Goal: Transaction & Acquisition: Purchase product/service

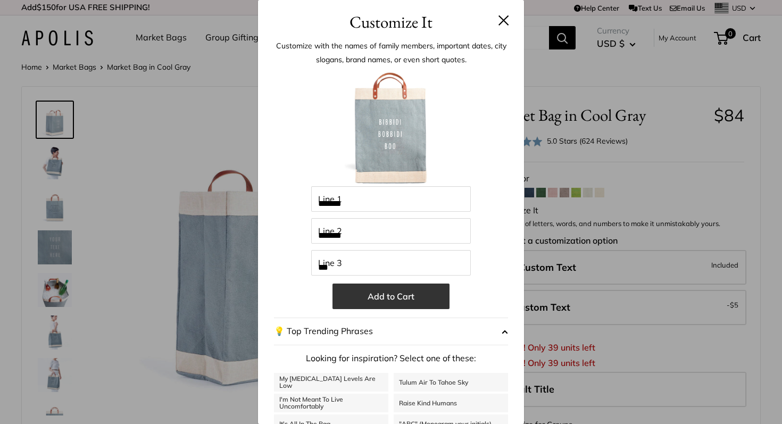
click at [436, 296] on button "Add to Cart" at bounding box center [390, 296] width 117 height 26
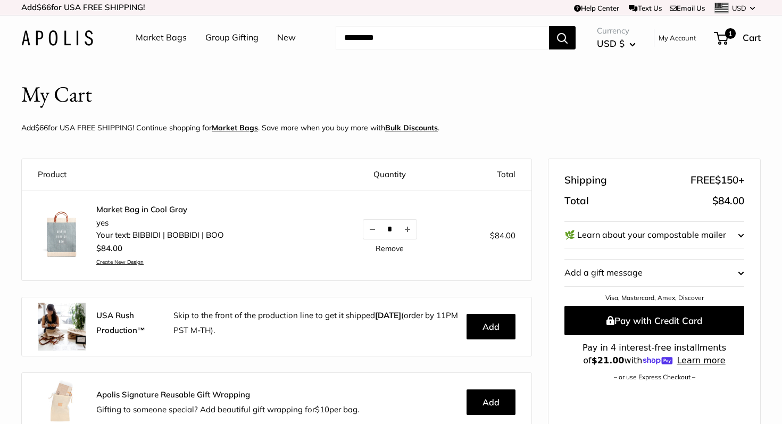
click at [431, 109] on header "My Cart Add $66 for USA FREE SHIPPING! Continue shopping for Market Bags . Save…" at bounding box center [390, 109] width 739 height 61
click at [155, 40] on link "Market Bags" at bounding box center [161, 38] width 51 height 16
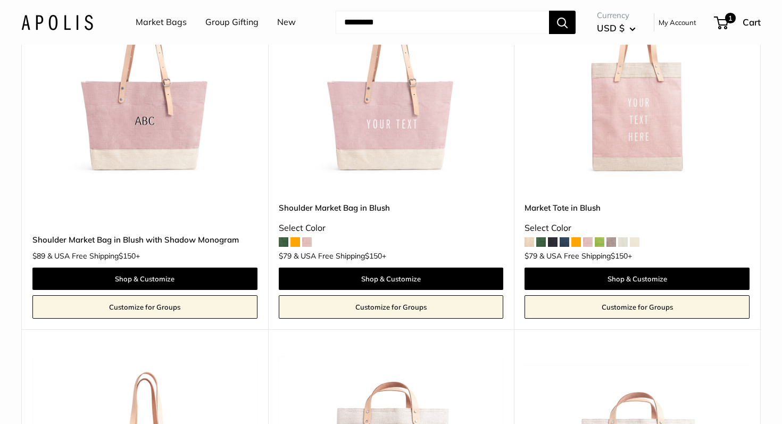
scroll to position [1741, 0]
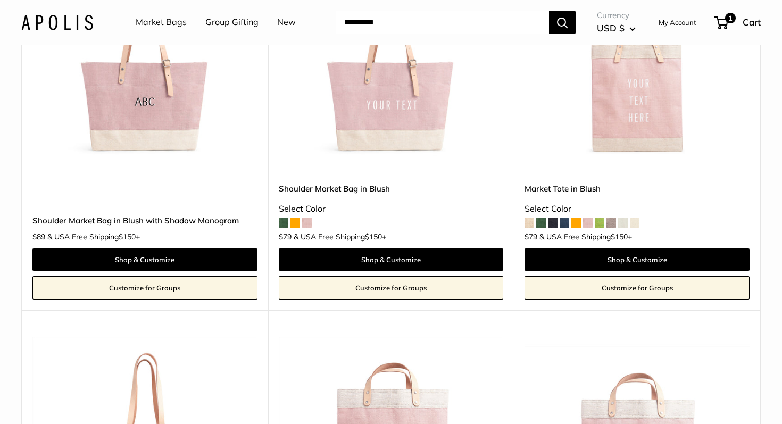
click at [612, 224] on span at bounding box center [611, 223] width 10 height 10
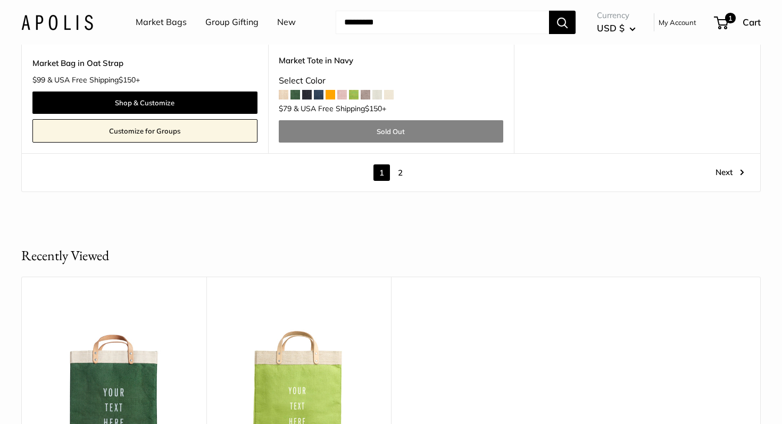
scroll to position [6167, 0]
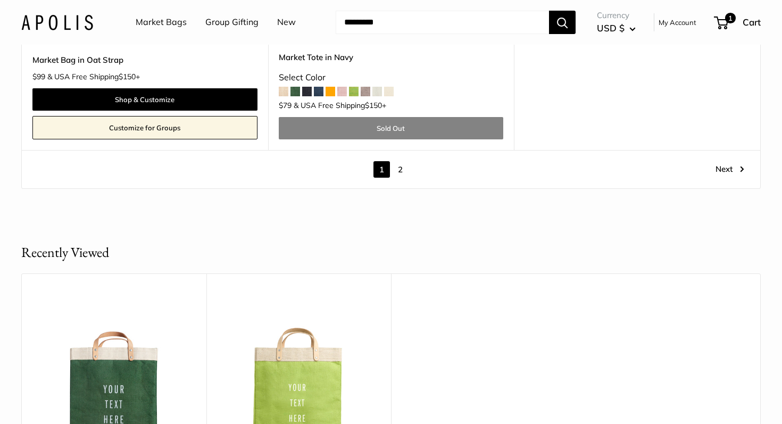
click at [398, 175] on link "2" at bounding box center [400, 169] width 16 height 16
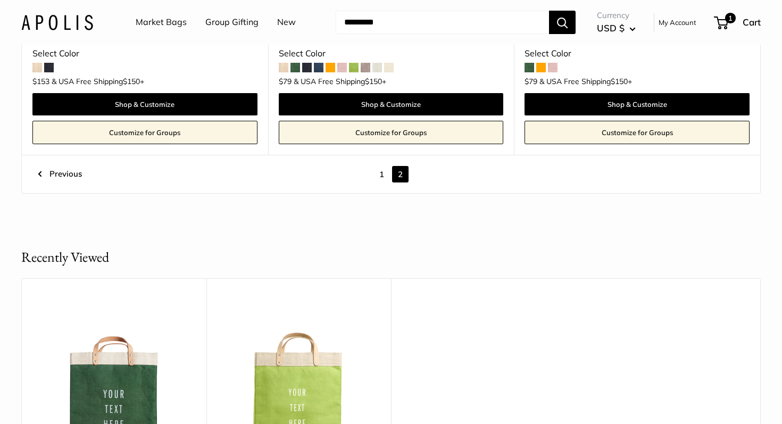
scroll to position [1198, 0]
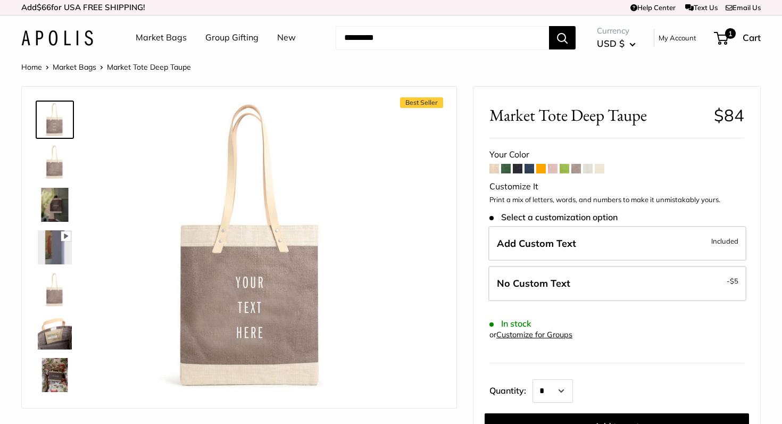
click at [587, 171] on span at bounding box center [588, 169] width 10 height 10
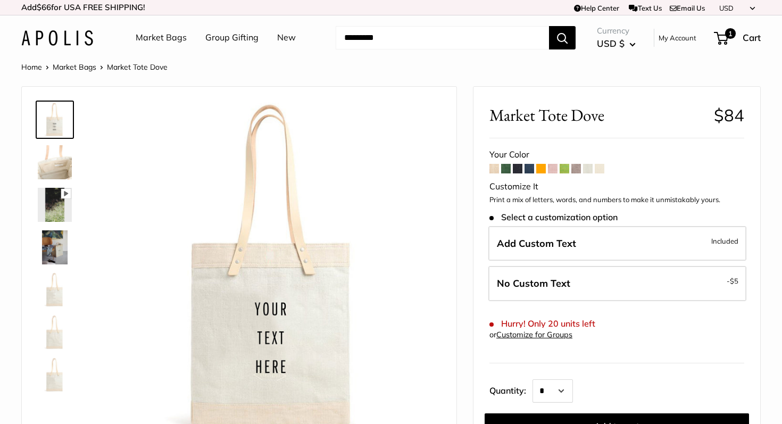
click at [542, 169] on span at bounding box center [541, 169] width 10 height 10
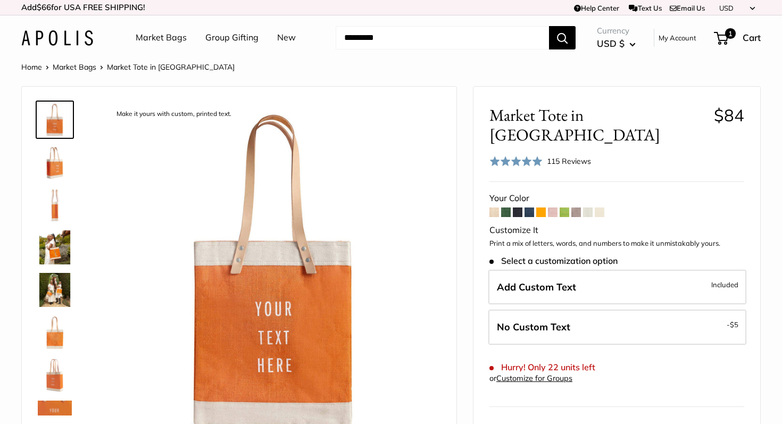
click at [532, 207] on span at bounding box center [529, 212] width 10 height 10
